Goal: Navigation & Orientation: Find specific page/section

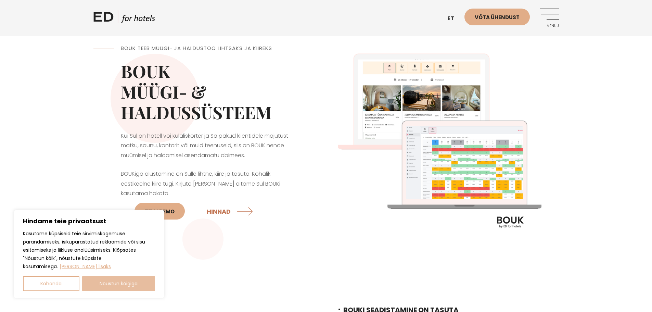
click at [104, 284] on button "Nõustun kõigiga" at bounding box center [118, 283] width 73 height 15
checkbox input "true"
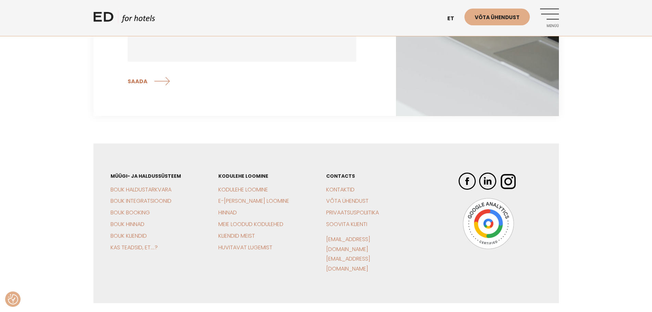
scroll to position [2179, 0]
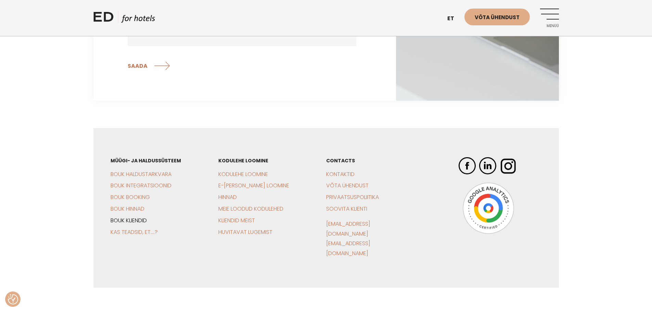
click at [136, 216] on link "BOUK Kliendid" at bounding box center [129, 220] width 36 height 8
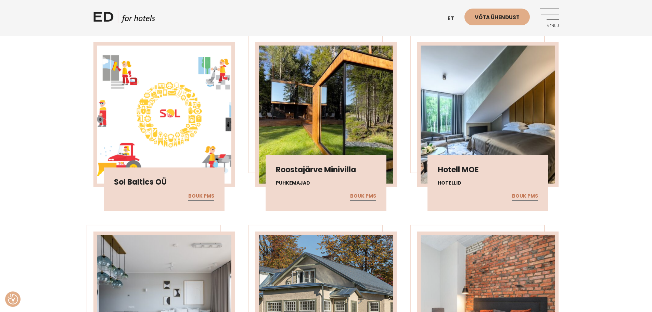
scroll to position [2326, 0]
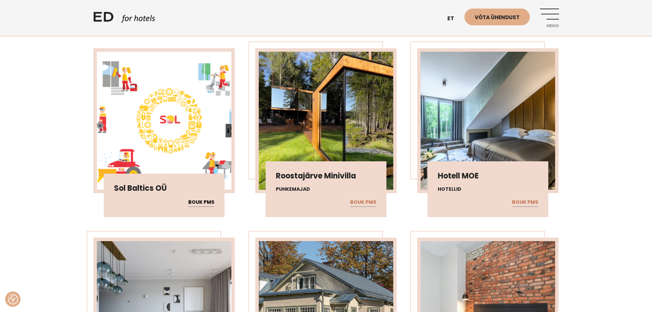
click at [201, 200] on link "BOUK PMS" at bounding box center [201, 202] width 26 height 9
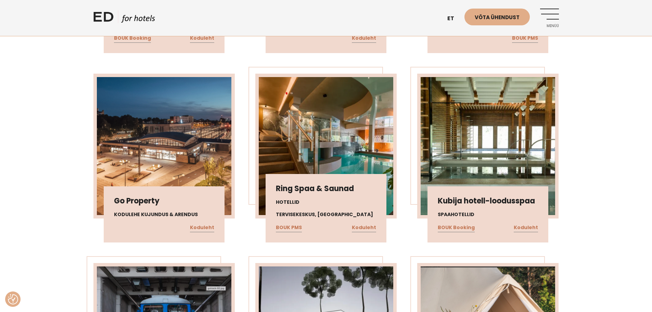
scroll to position [3626, 0]
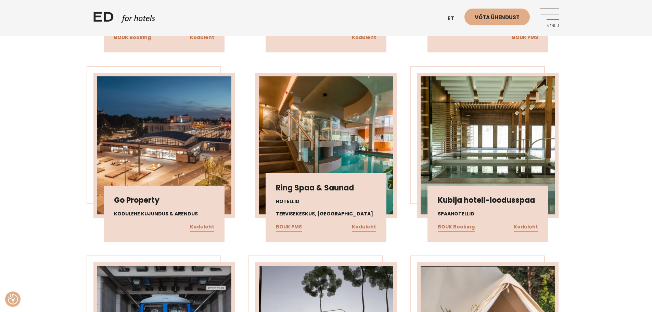
click at [324, 127] on img at bounding box center [326, 145] width 134 height 138
click at [289, 227] on link "BOUK PMS" at bounding box center [289, 226] width 26 height 9
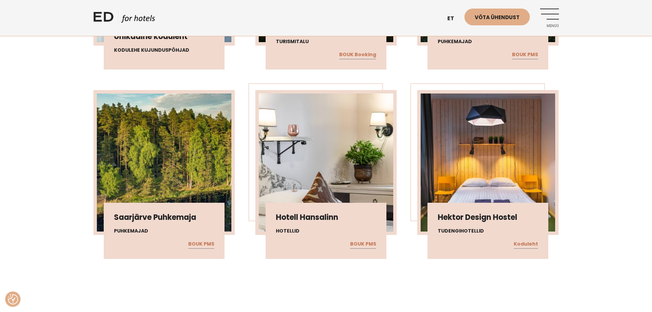
scroll to position [12726, 0]
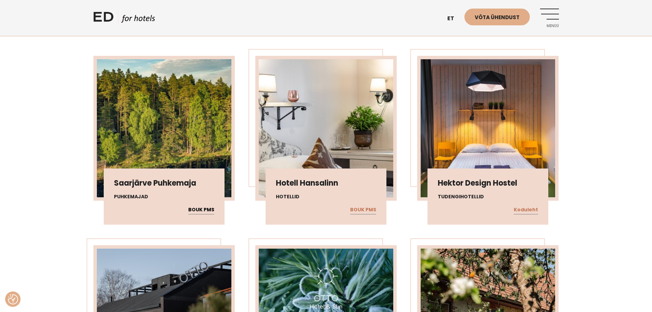
click at [203, 214] on link "BOUK PMS" at bounding box center [201, 209] width 26 height 9
